Goal: Transaction & Acquisition: Purchase product/service

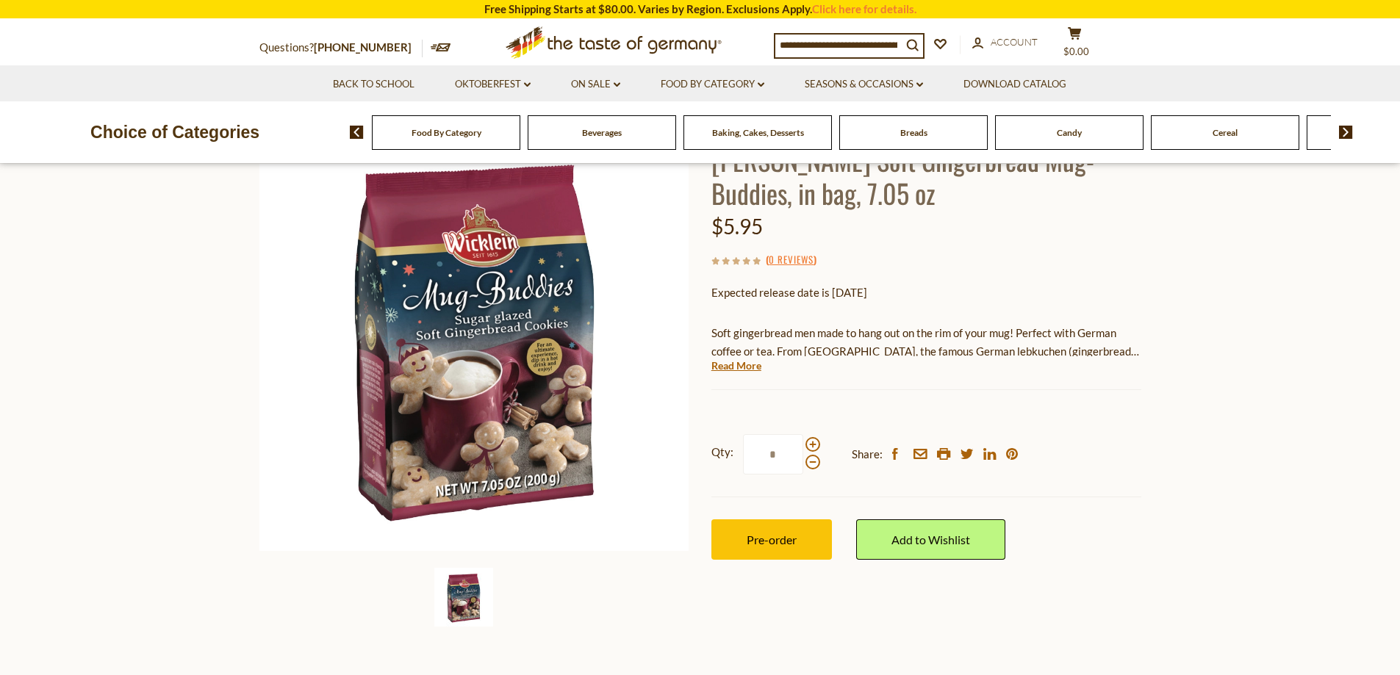
scroll to position [147, 0]
click at [784, 532] on span "Pre-order" at bounding box center [772, 539] width 50 height 14
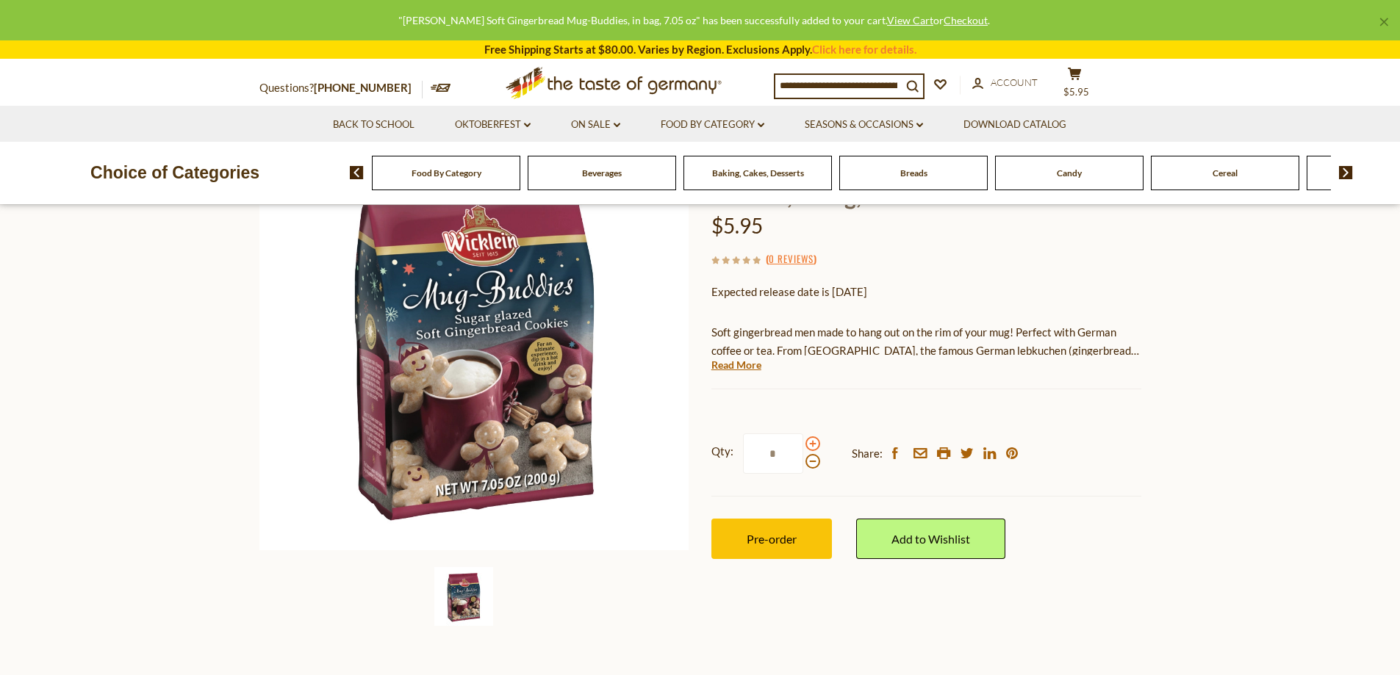
click at [814, 437] on span at bounding box center [813, 444] width 15 height 15
click at [803, 434] on input "*" at bounding box center [773, 454] width 60 height 40
click at [814, 437] on span at bounding box center [813, 444] width 15 height 15
click at [803, 434] on input "*" at bounding box center [773, 454] width 60 height 40
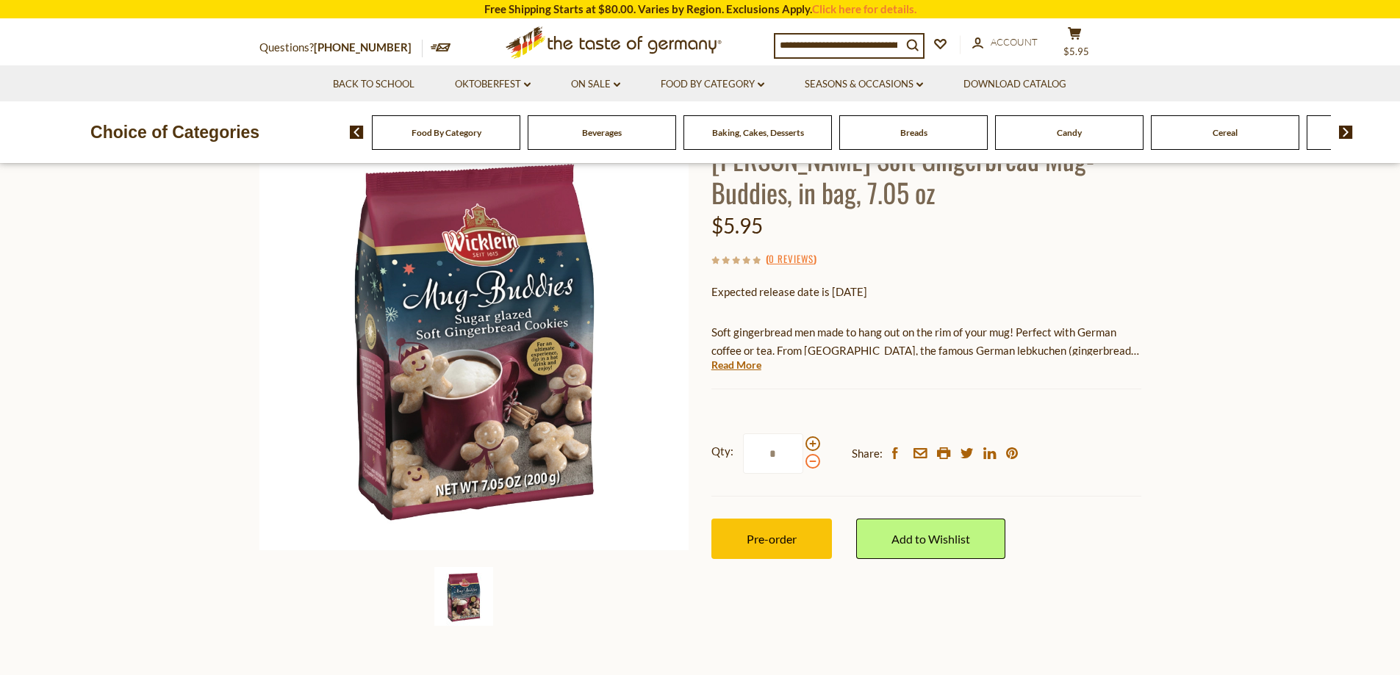
click at [812, 454] on span at bounding box center [813, 461] width 15 height 15
click at [803, 445] on input "*" at bounding box center [773, 454] width 60 height 40
type input "*"
click at [770, 532] on span "Pre-order" at bounding box center [772, 539] width 50 height 14
click at [1089, 46] on span "$23.8" at bounding box center [1077, 52] width 26 height 12
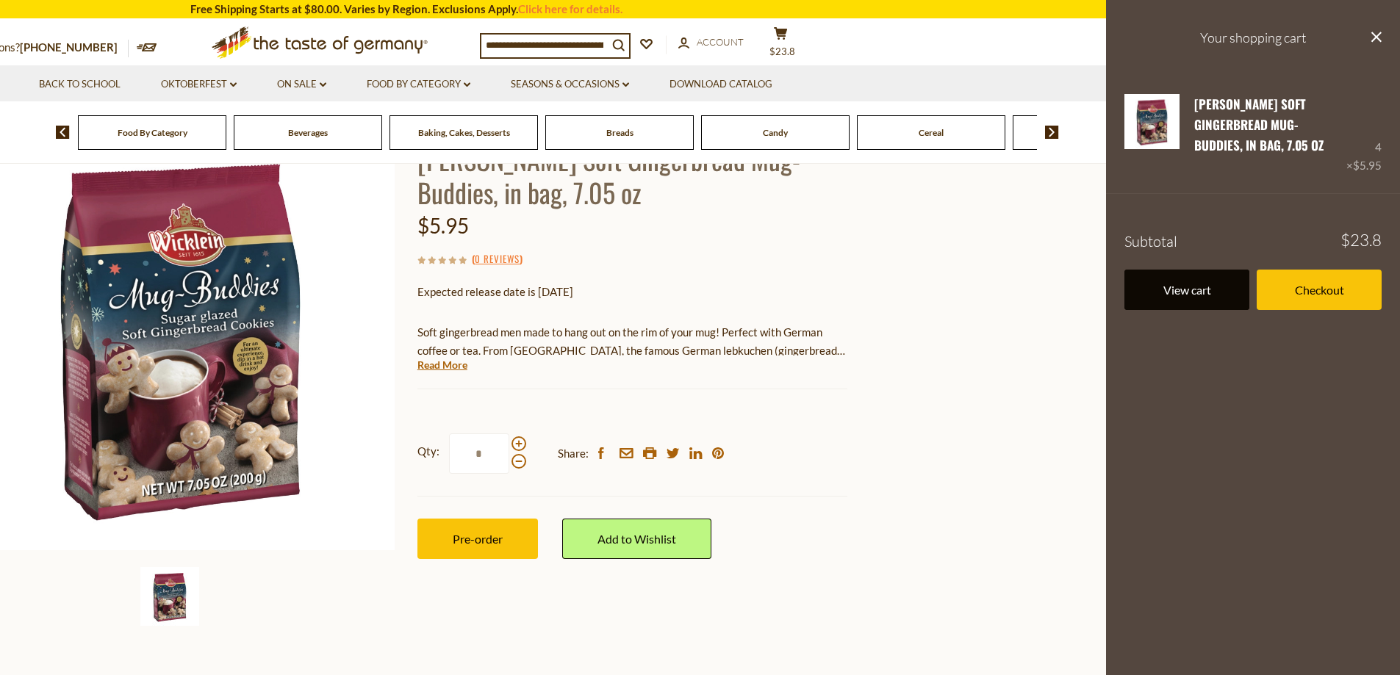
click at [1198, 270] on link "View cart" at bounding box center [1187, 290] width 125 height 40
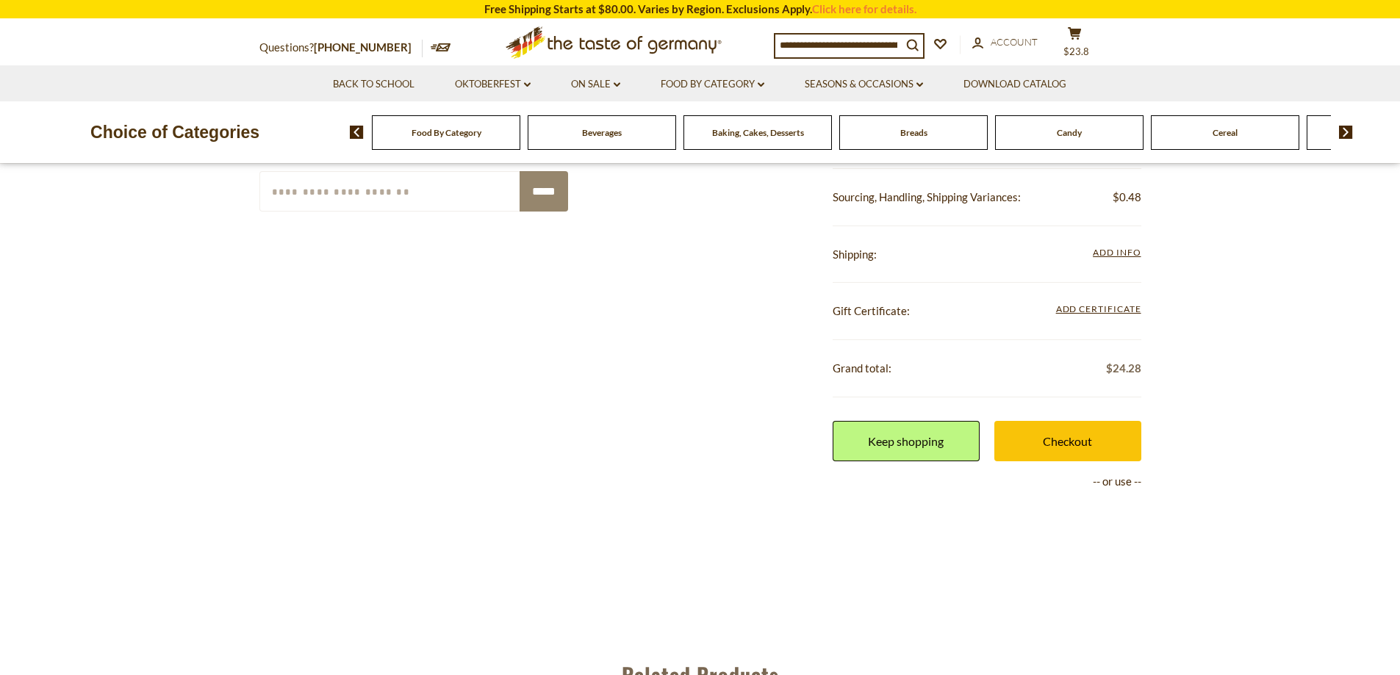
scroll to position [368, 0]
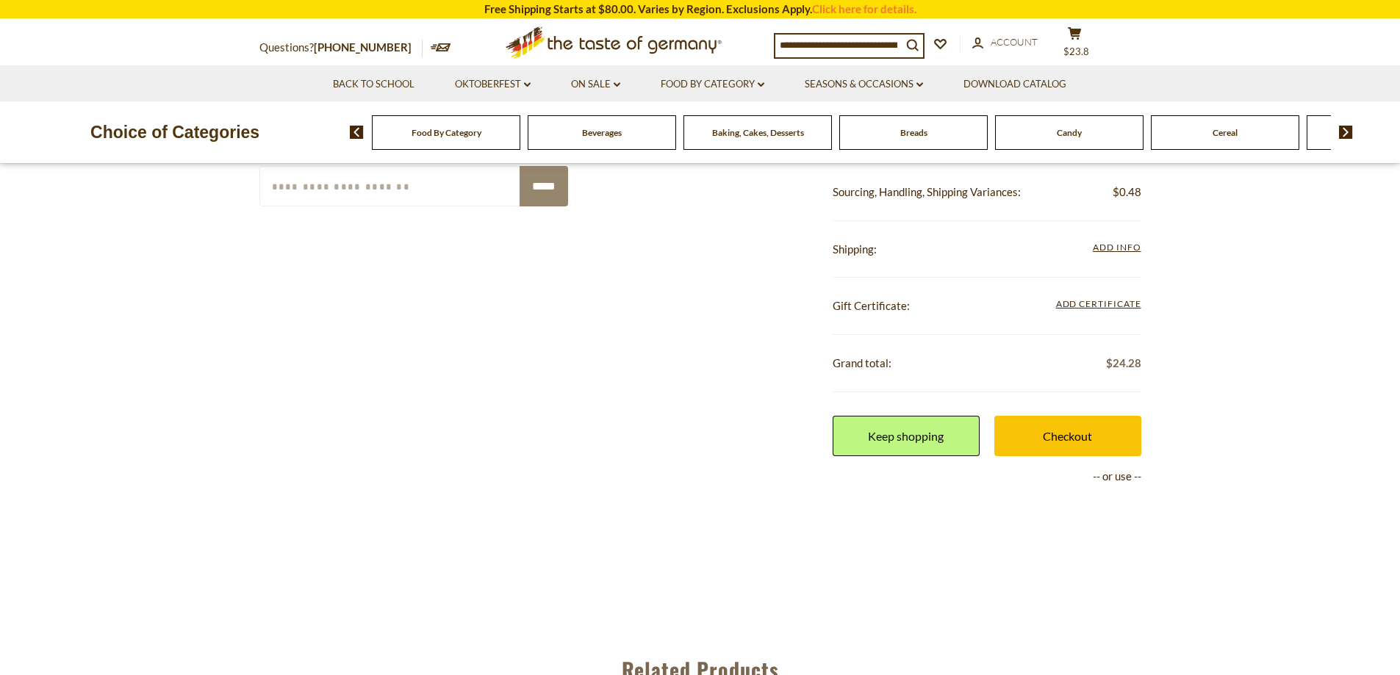
click at [1080, 436] on link "Checkout" at bounding box center [1067, 436] width 147 height 40
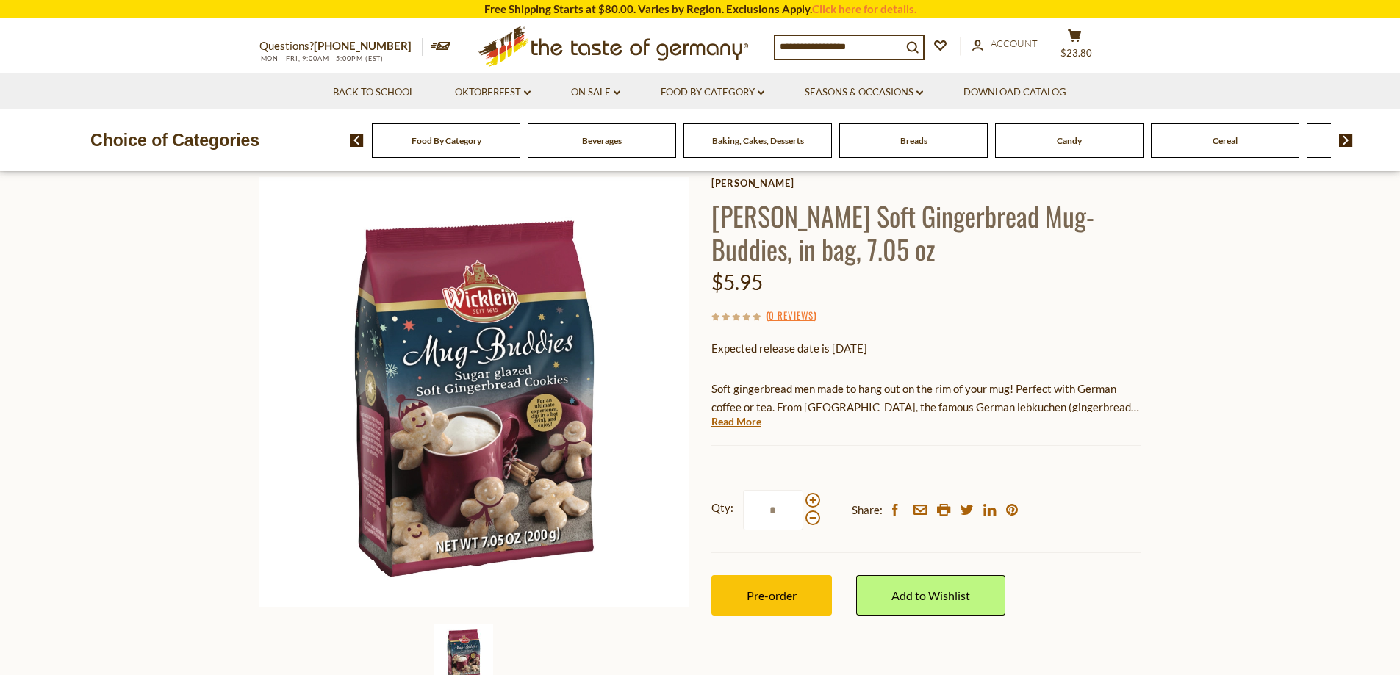
scroll to position [147, 0]
